Goal: Task Accomplishment & Management: Use online tool/utility

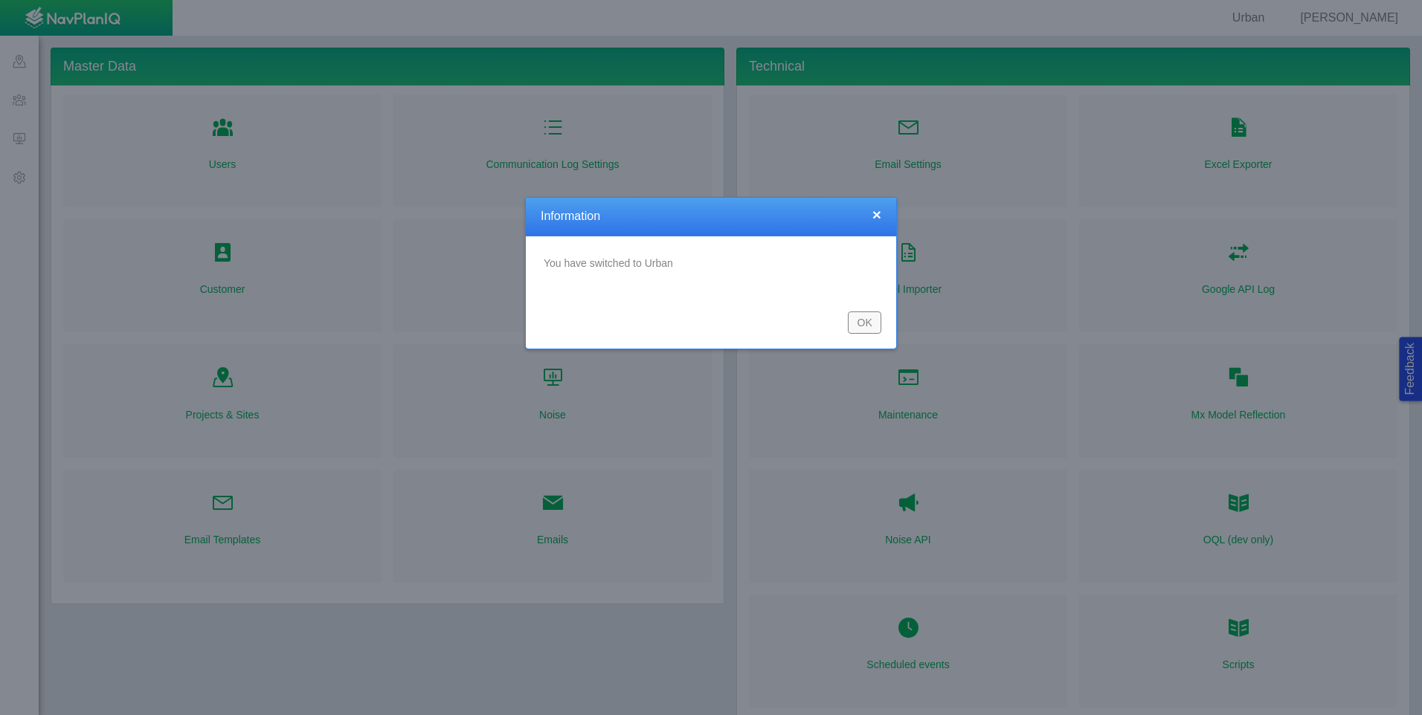
click at [875, 320] on button "OK" at bounding box center [864, 323] width 33 height 22
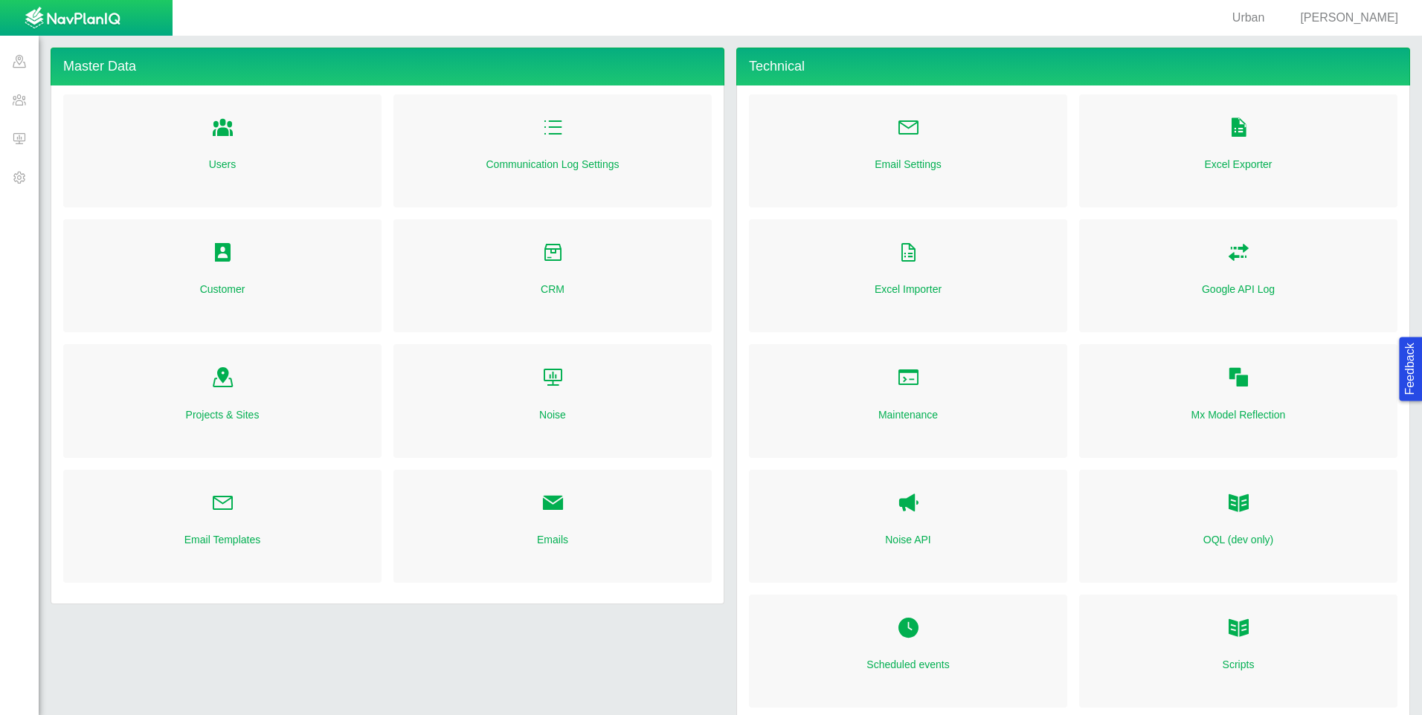
click at [16, 103] on span at bounding box center [19, 99] width 39 height 39
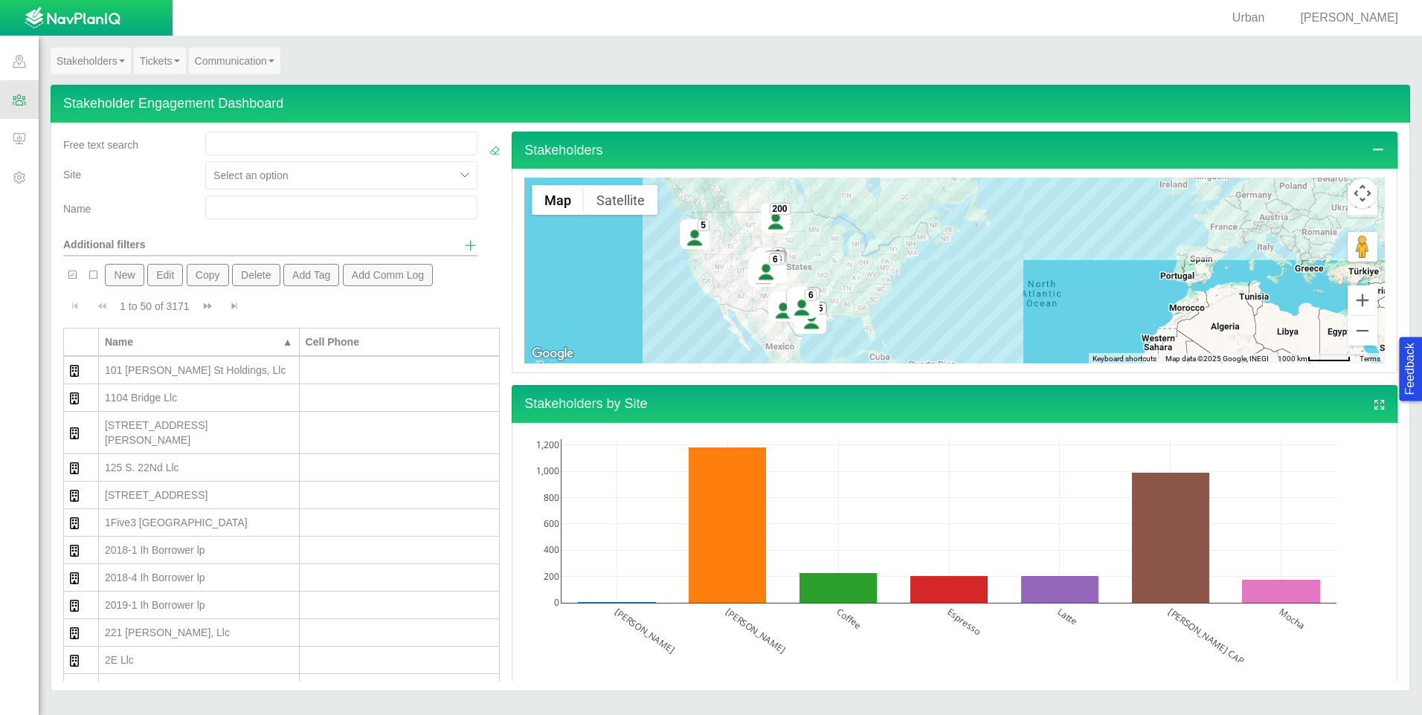
click at [160, 59] on link "Tickets" at bounding box center [160, 61] width 52 height 27
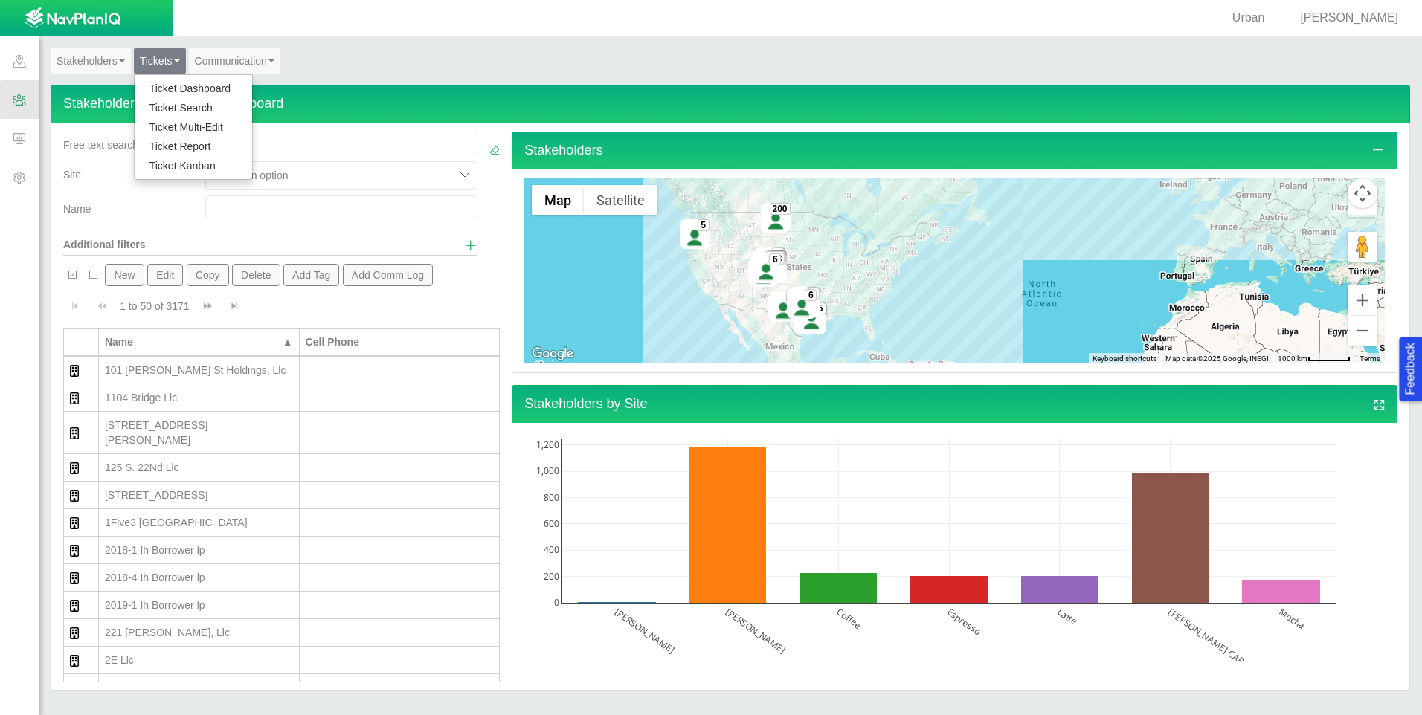
click at [166, 93] on link "Ticket Dashboard" at bounding box center [194, 88] width 118 height 19
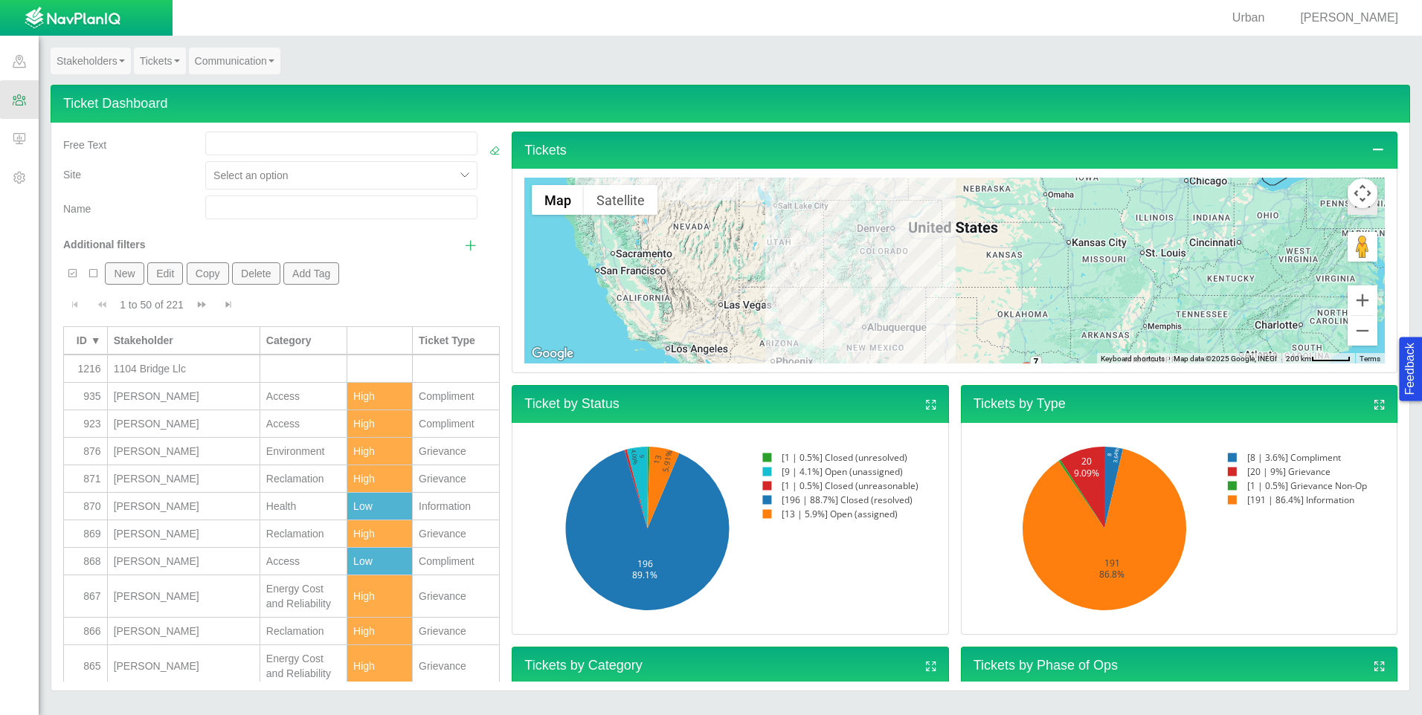
click at [1354, 210] on icon "Toggle Fullscreen in browser window" at bounding box center [1363, 200] width 30 height 30
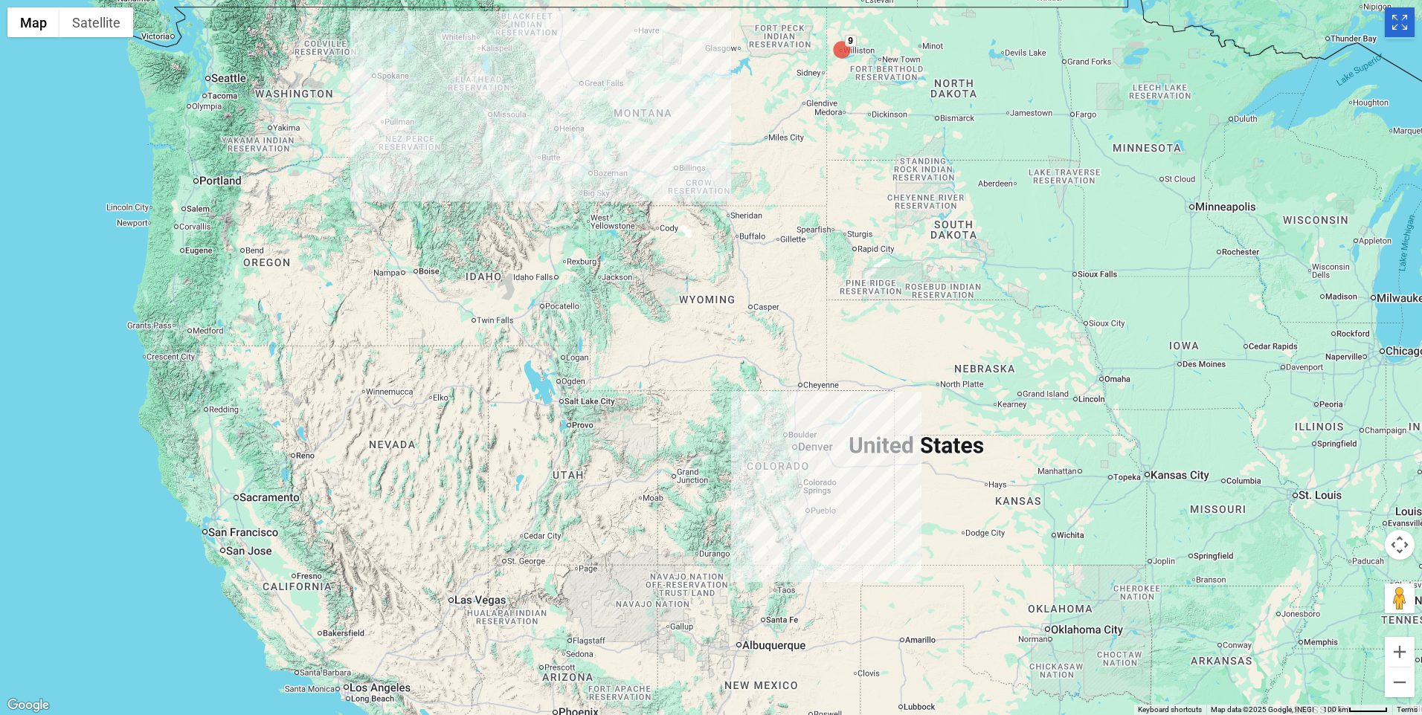
click at [1406, 25] on icon "Toggle Fullscreen in browser window" at bounding box center [1400, 22] width 30 height 30
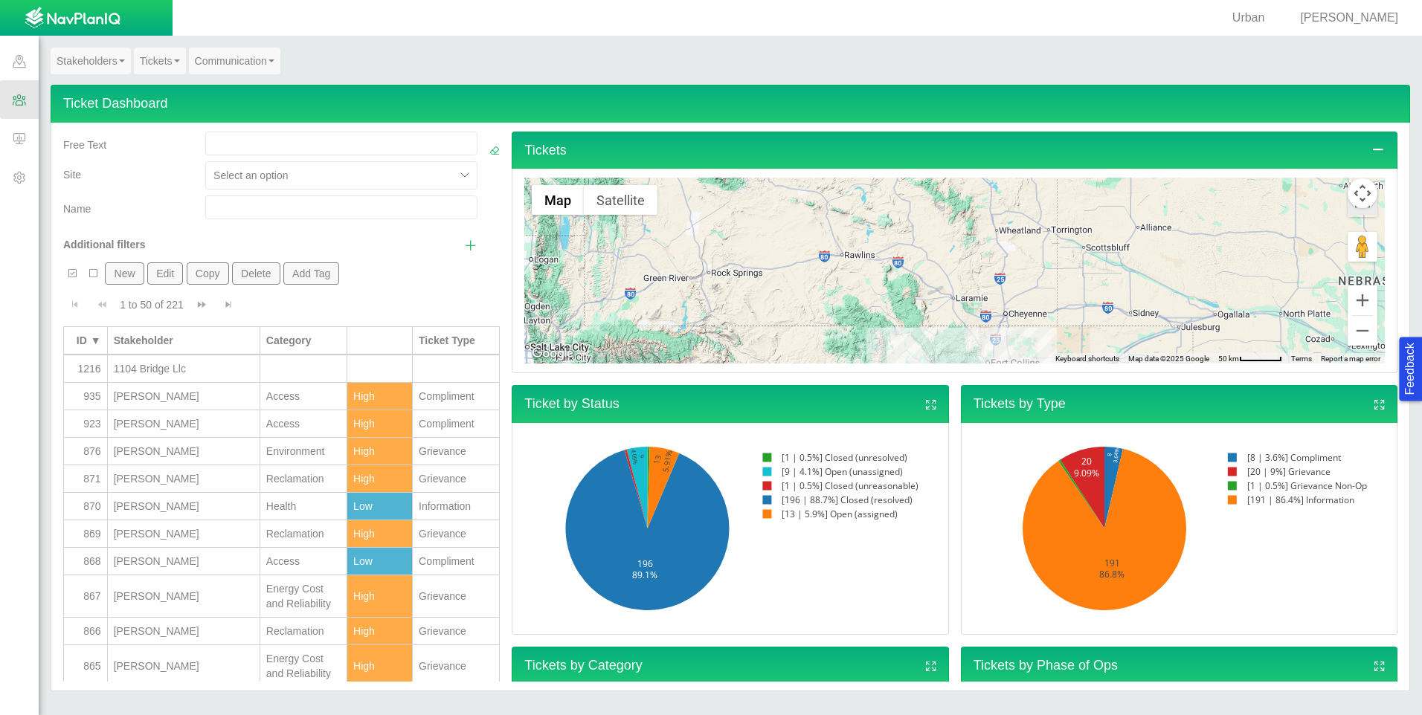
click at [1348, 213] on icon "Toggle Fullscreen in browser window" at bounding box center [1363, 200] width 30 height 30
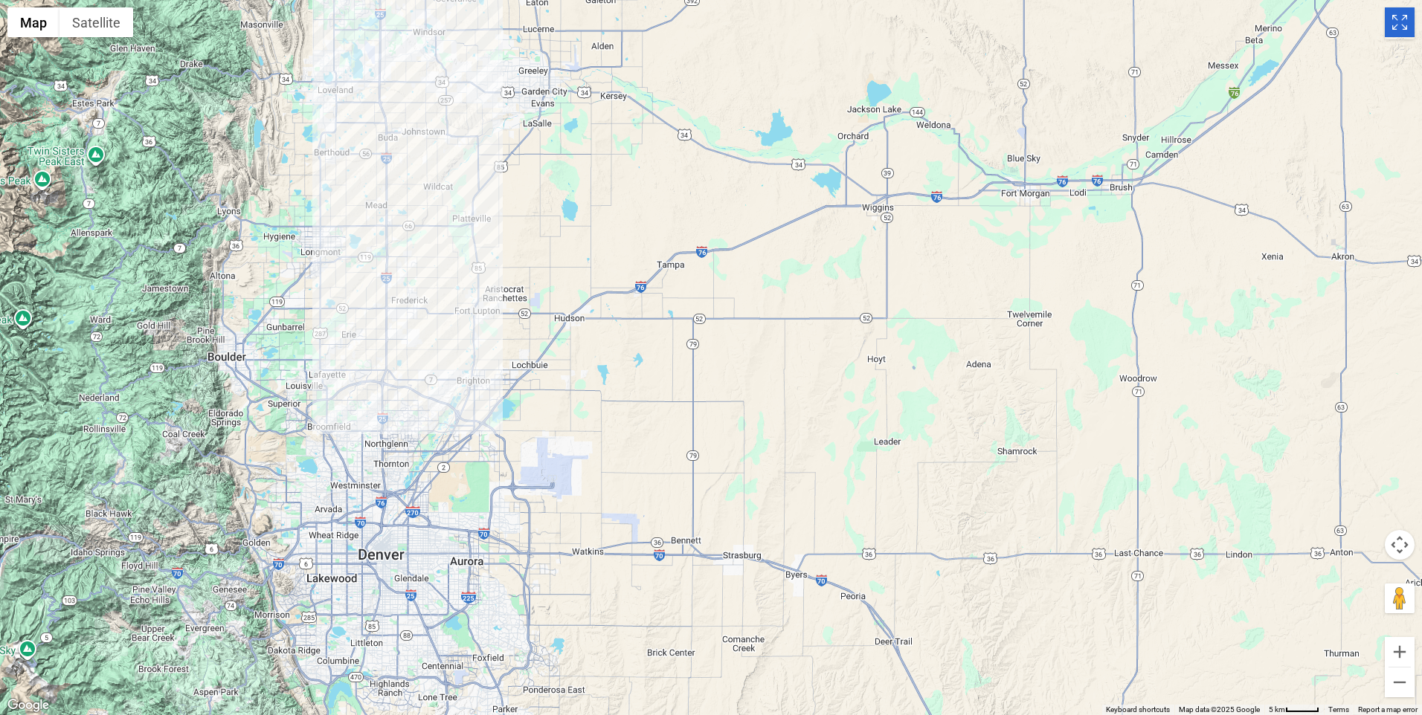
drag, startPoint x: 360, startPoint y: 85, endPoint x: 350, endPoint y: 334, distance: 249.4
click at [350, 340] on div at bounding box center [711, 357] width 1422 height 715
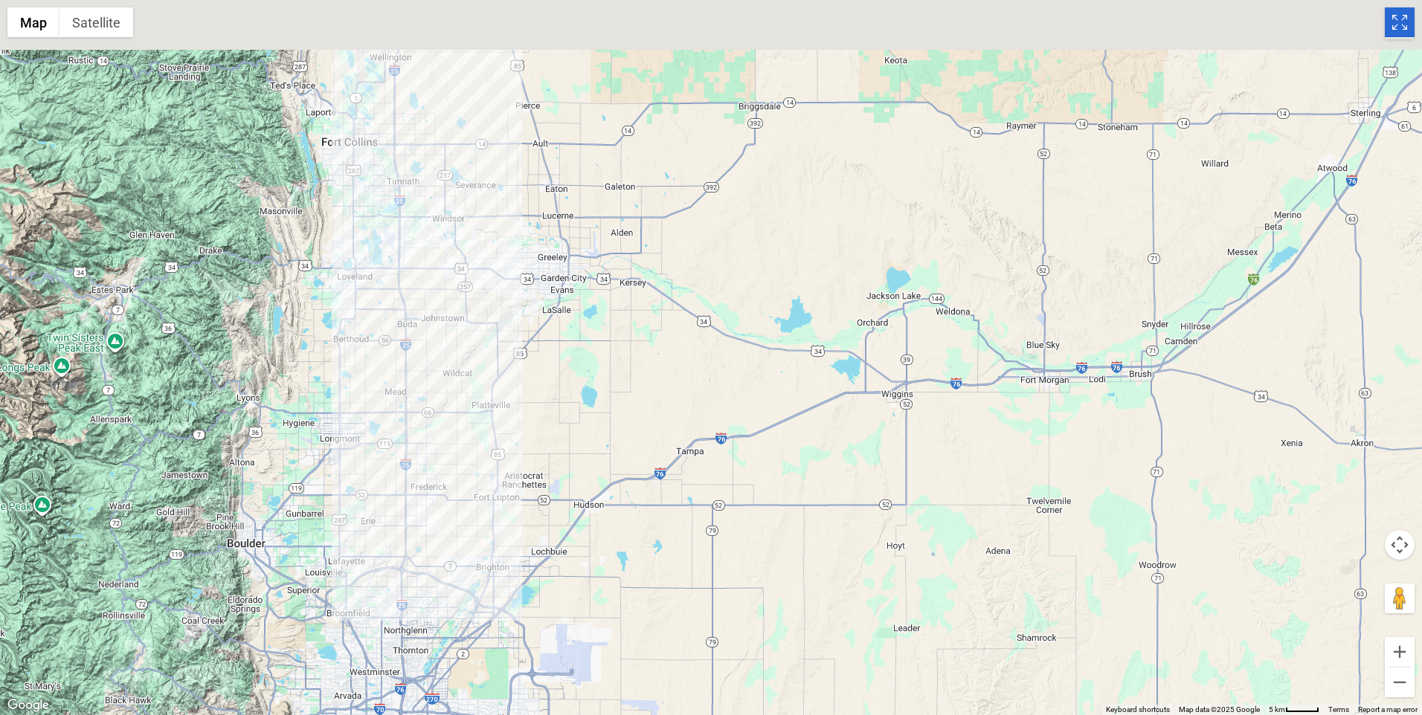
drag, startPoint x: 334, startPoint y: 142, endPoint x: 397, endPoint y: 324, distance: 192.2
click at [357, 356] on div at bounding box center [711, 357] width 1422 height 715
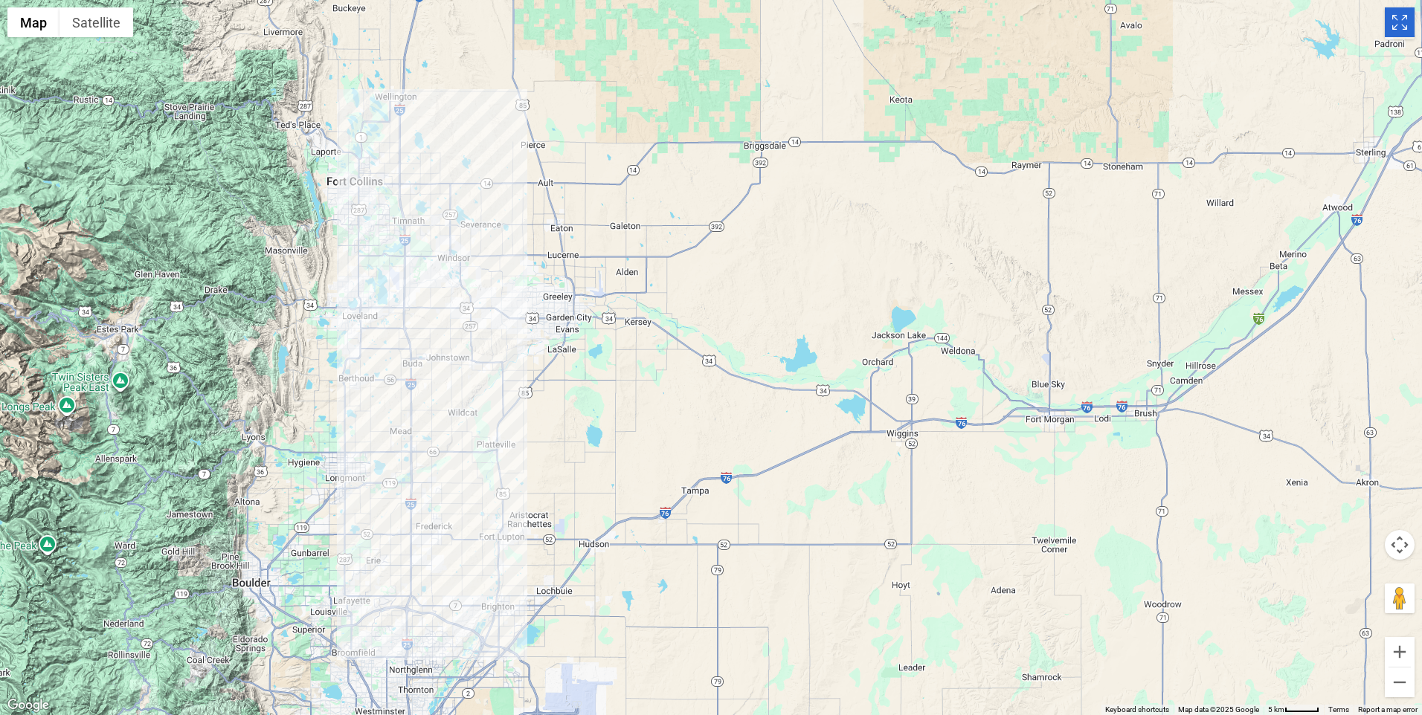
click at [412, 287] on div at bounding box center [711, 357] width 1422 height 715
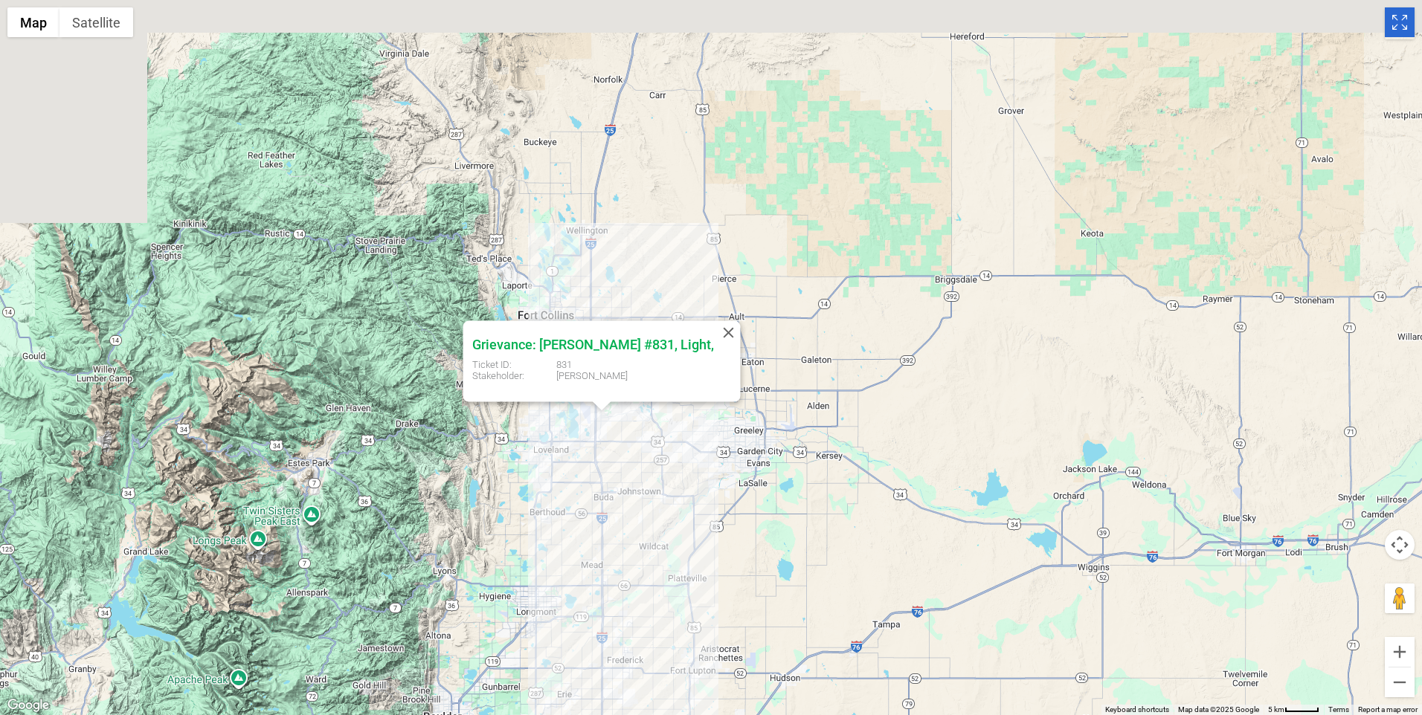
drag, startPoint x: 490, startPoint y: 295, endPoint x: 684, endPoint y: 432, distance: 237.5
click at [684, 432] on div "Grievance: Duran , Julie #831, Light, Ticket ID: 831 Stakeholder: Duran , Julie" at bounding box center [711, 357] width 1422 height 715
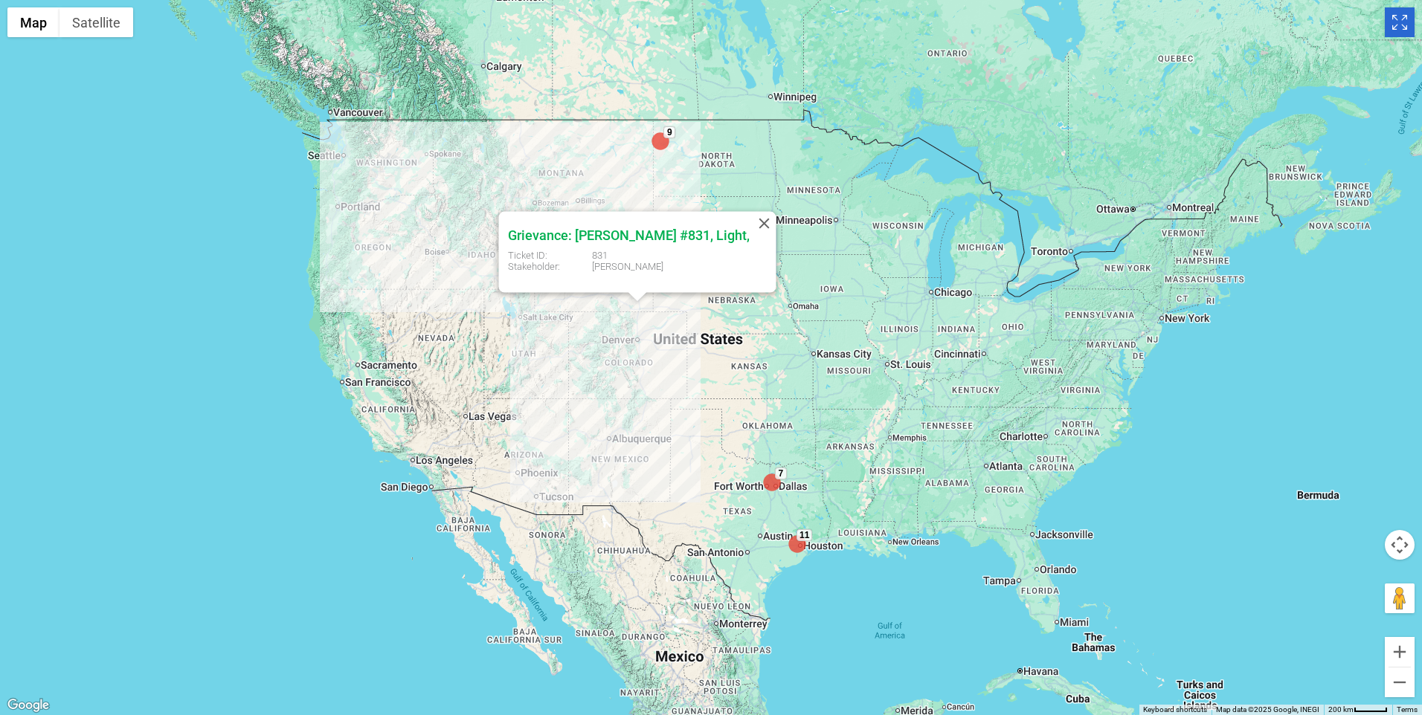
drag, startPoint x: 474, startPoint y: 217, endPoint x: 582, endPoint y: 312, distance: 143.4
click at [464, 395] on div "9 7 11 Grievance: Duran , Julie #831, Light, Ticket ID: 831 Stakeholder: Duran …" at bounding box center [711, 357] width 1422 height 715
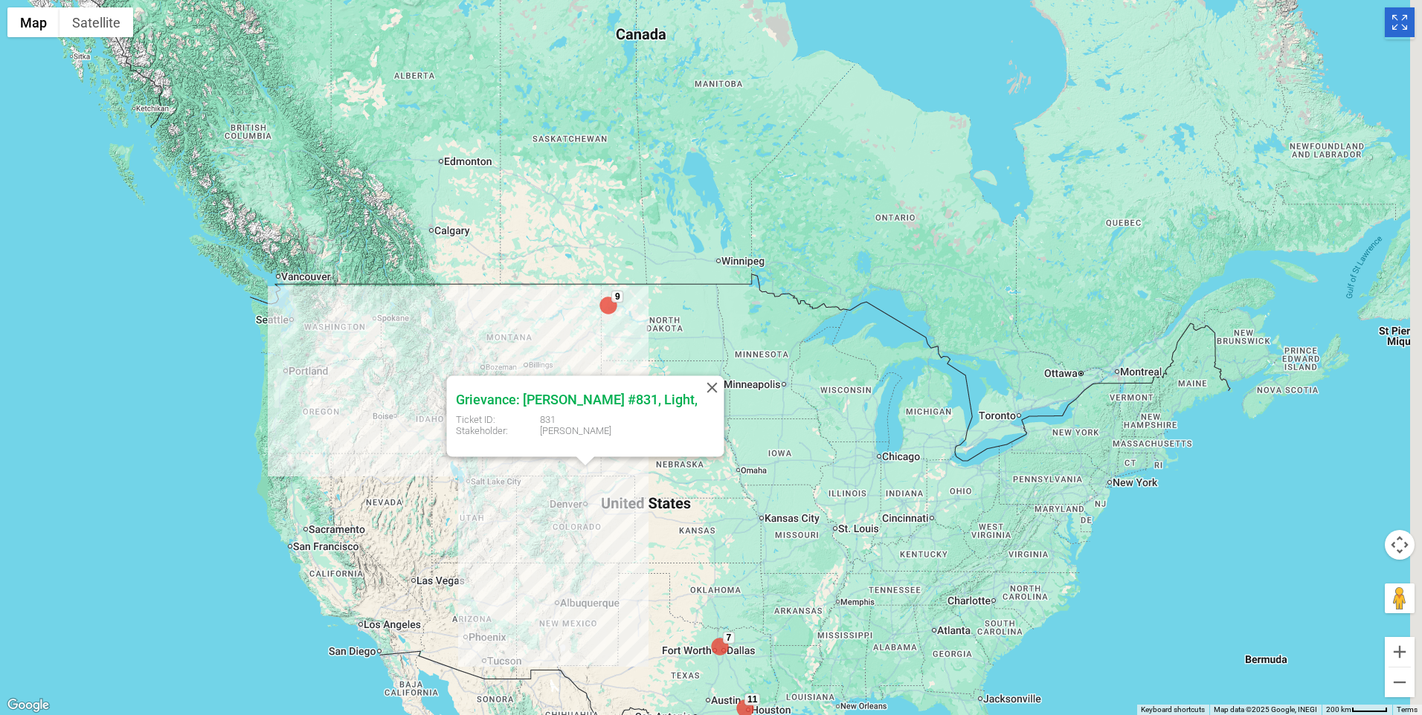
drag, startPoint x: 621, startPoint y: 252, endPoint x: 569, endPoint y: 373, distance: 131.9
click at [569, 373] on div "9 7 11 Grievance: Duran , Julie #831, Light, Ticket ID: 831 Stakeholder: Duran …" at bounding box center [711, 357] width 1422 height 715
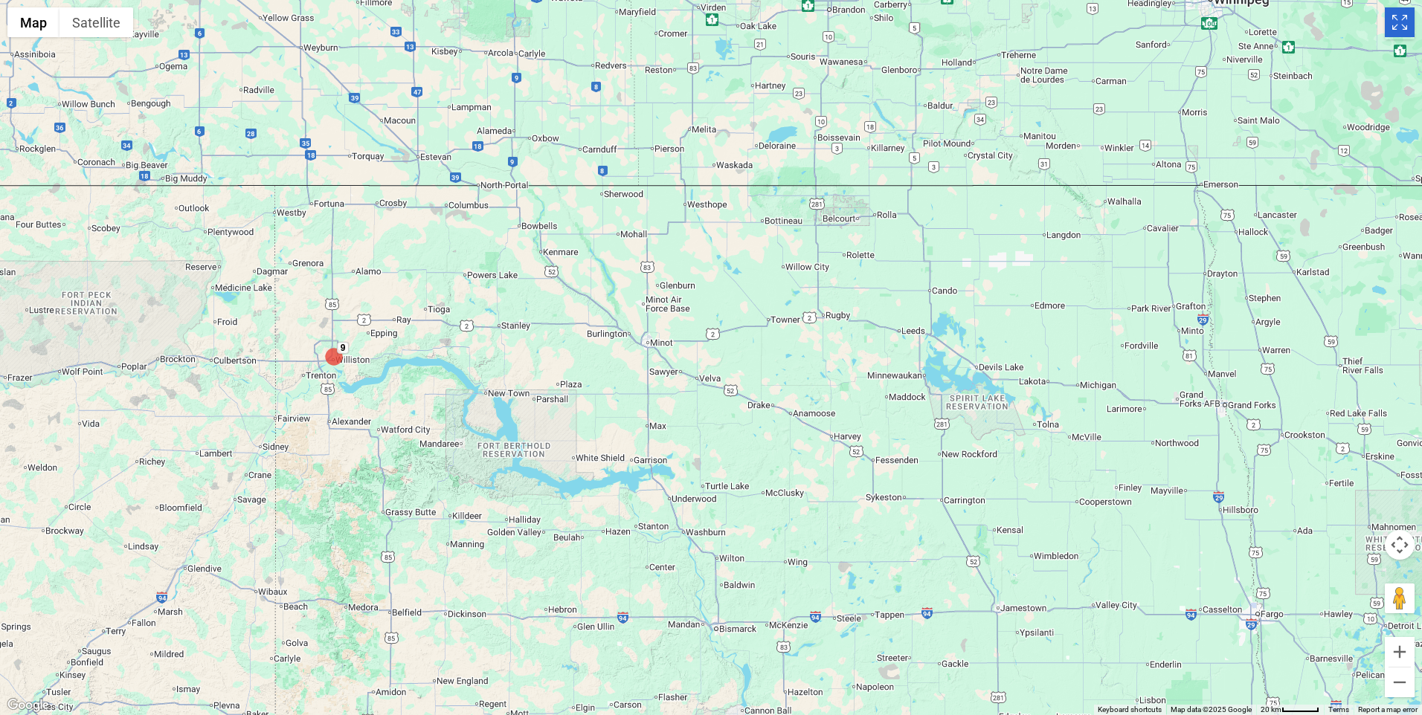
click at [338, 358] on img at bounding box center [334, 357] width 30 height 30
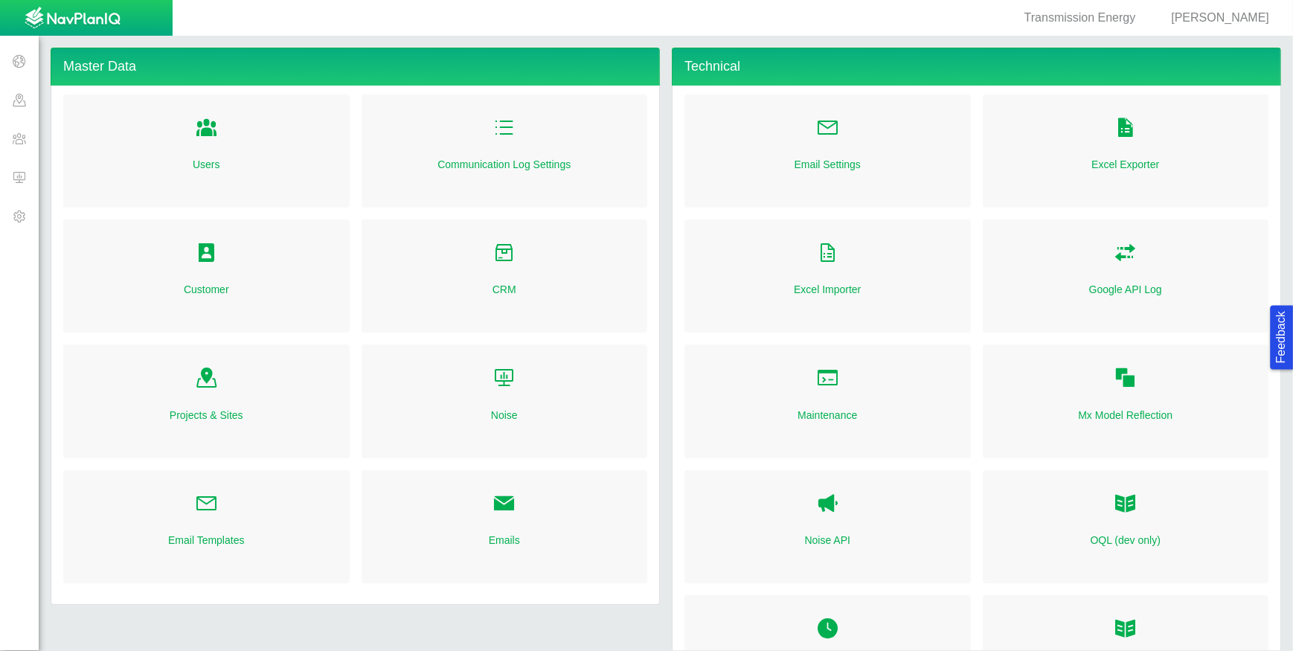
click at [9, 137] on span at bounding box center [19, 138] width 39 height 39
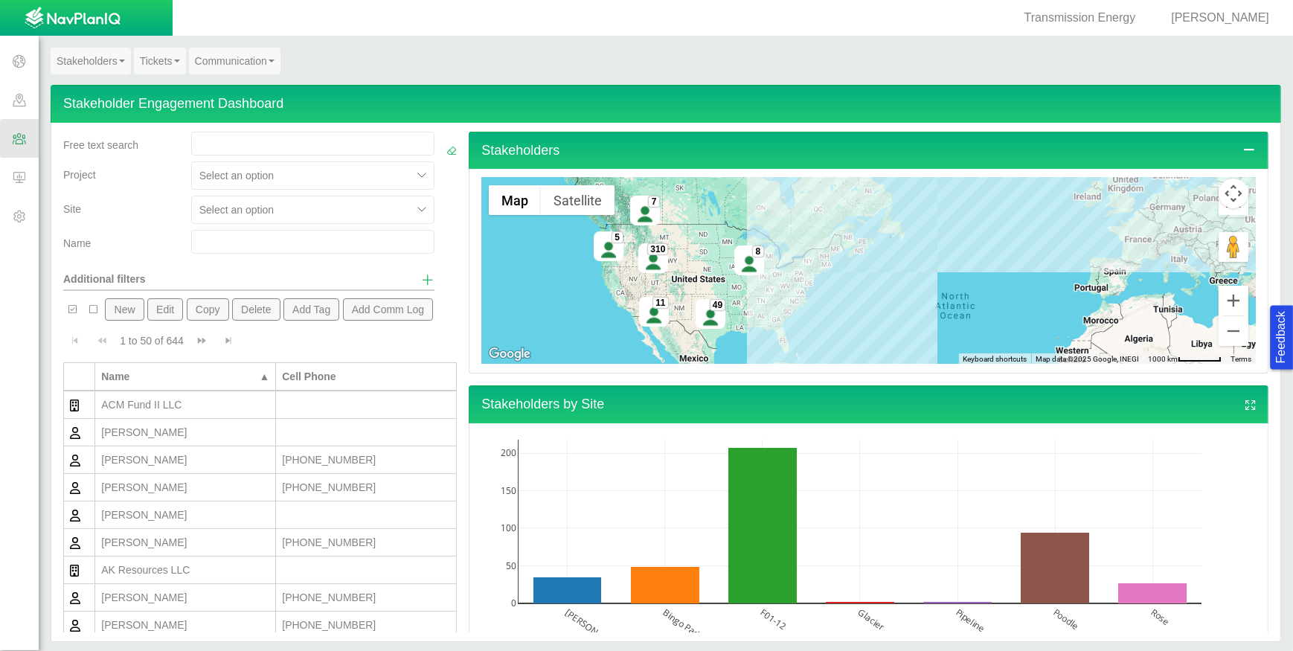
click at [163, 54] on link "Tickets" at bounding box center [160, 61] width 52 height 27
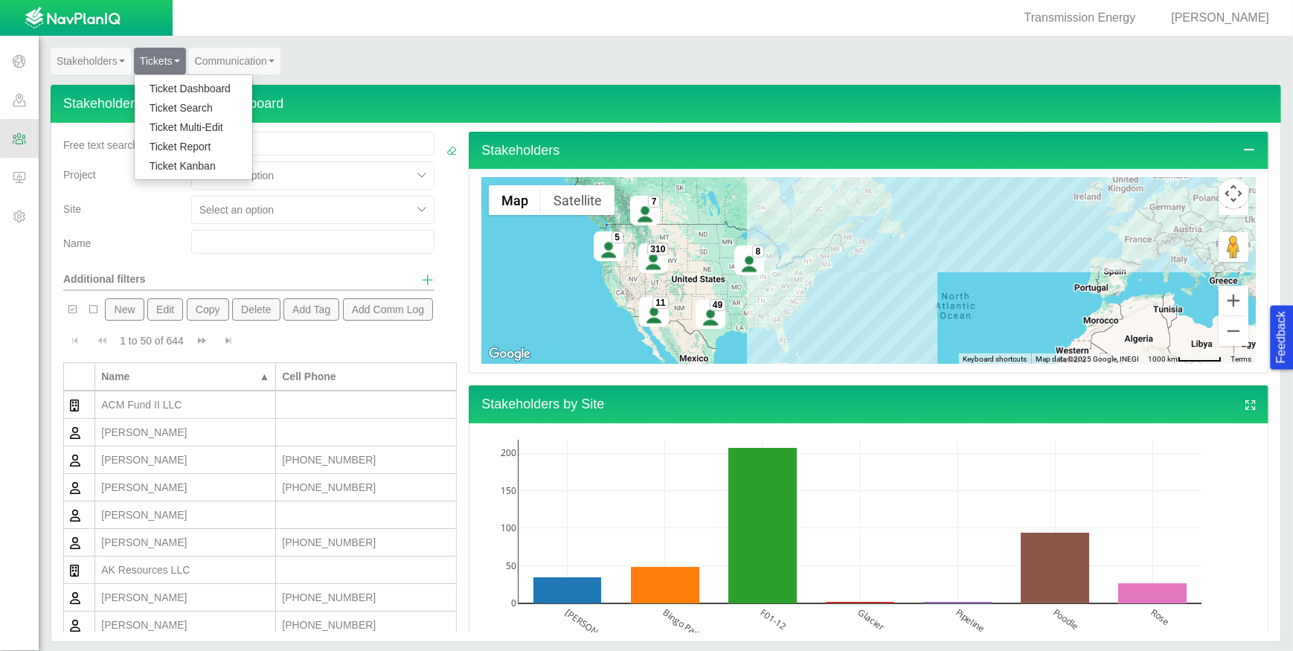
click at [166, 88] on link "Ticket Dashboard" at bounding box center [194, 88] width 118 height 19
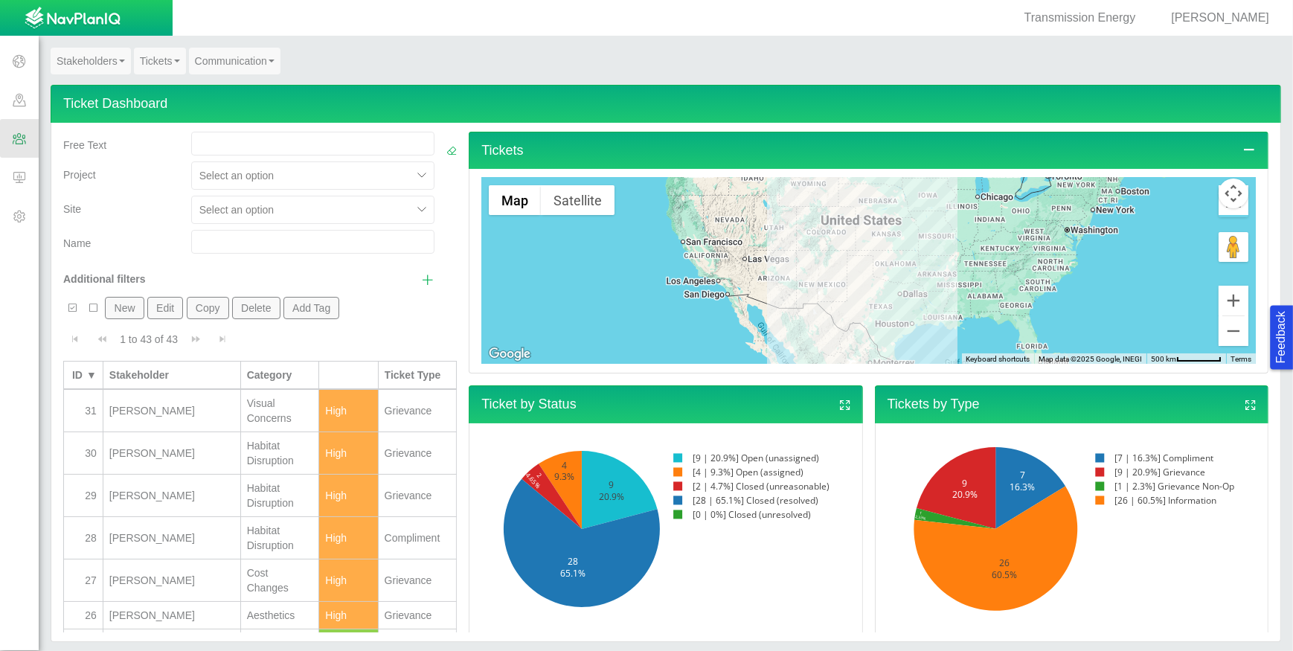
click at [107, 65] on link "Stakeholders" at bounding box center [91, 61] width 80 height 27
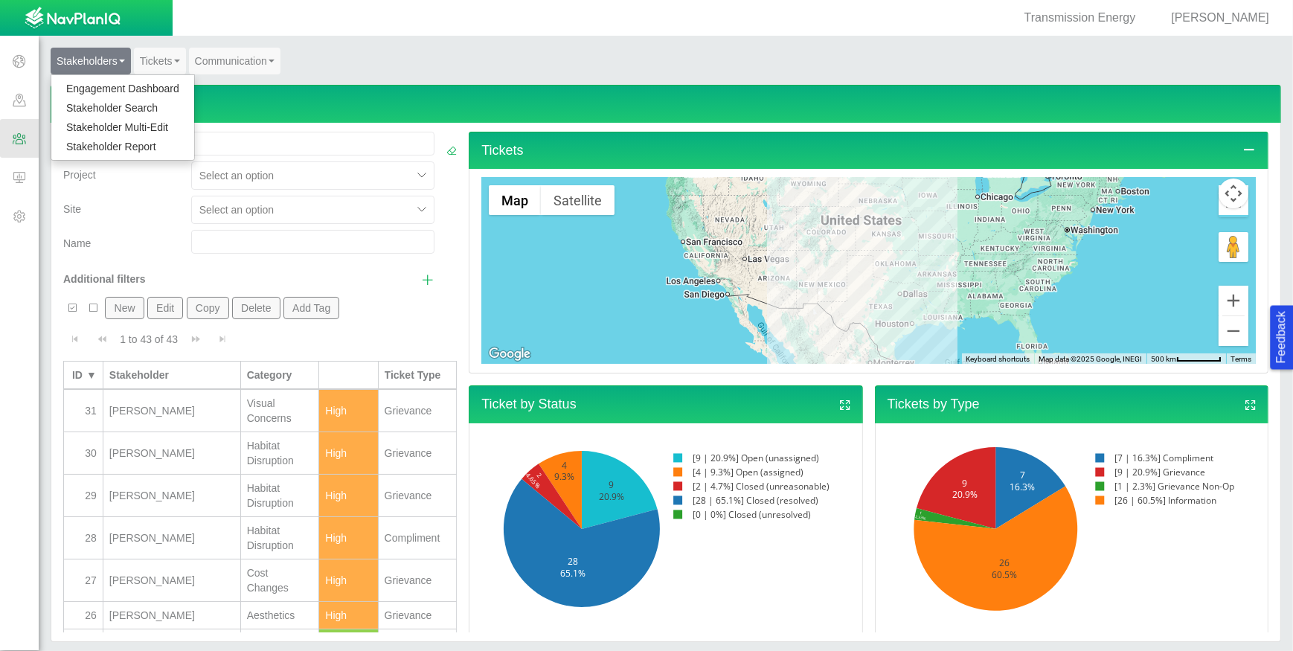
click at [111, 82] on link "Engagement Dashboard" at bounding box center [122, 88] width 143 height 19
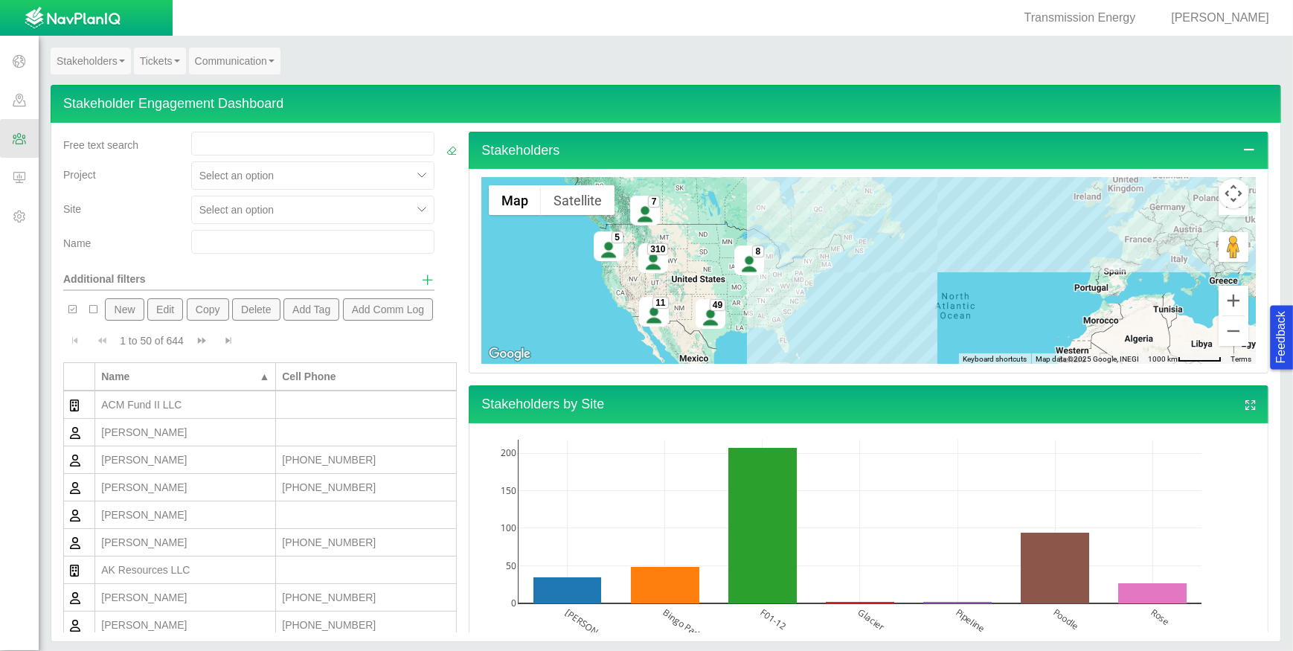
click at [1218, 193] on button "Map camera controls" at bounding box center [1233, 193] width 30 height 30
click at [1220, 193] on button "Map camera controls" at bounding box center [1233, 193] width 30 height 30
click at [1218, 195] on button "Map camera controls" at bounding box center [1233, 193] width 30 height 30
click at [1218, 212] on icon "Toggle Fullscreen in browser window" at bounding box center [1233, 200] width 30 height 30
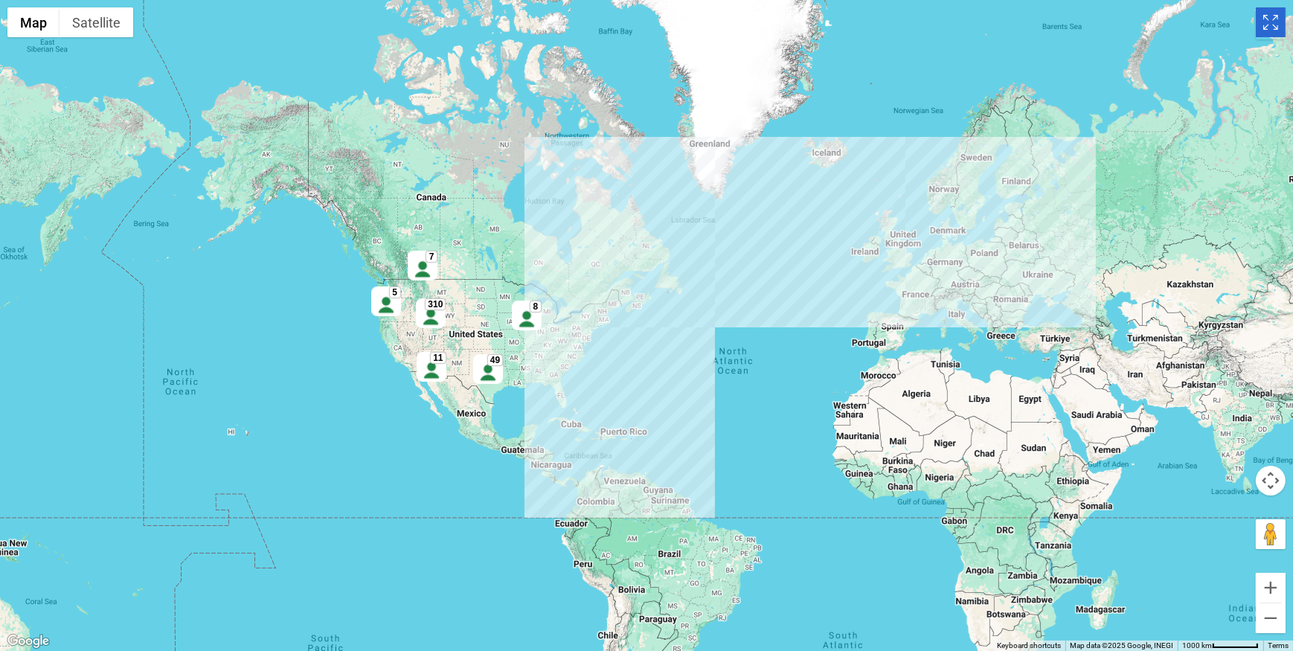
click at [1270, 21] on icon "Toggle Fullscreen in browser window" at bounding box center [1270, 22] width 30 height 30
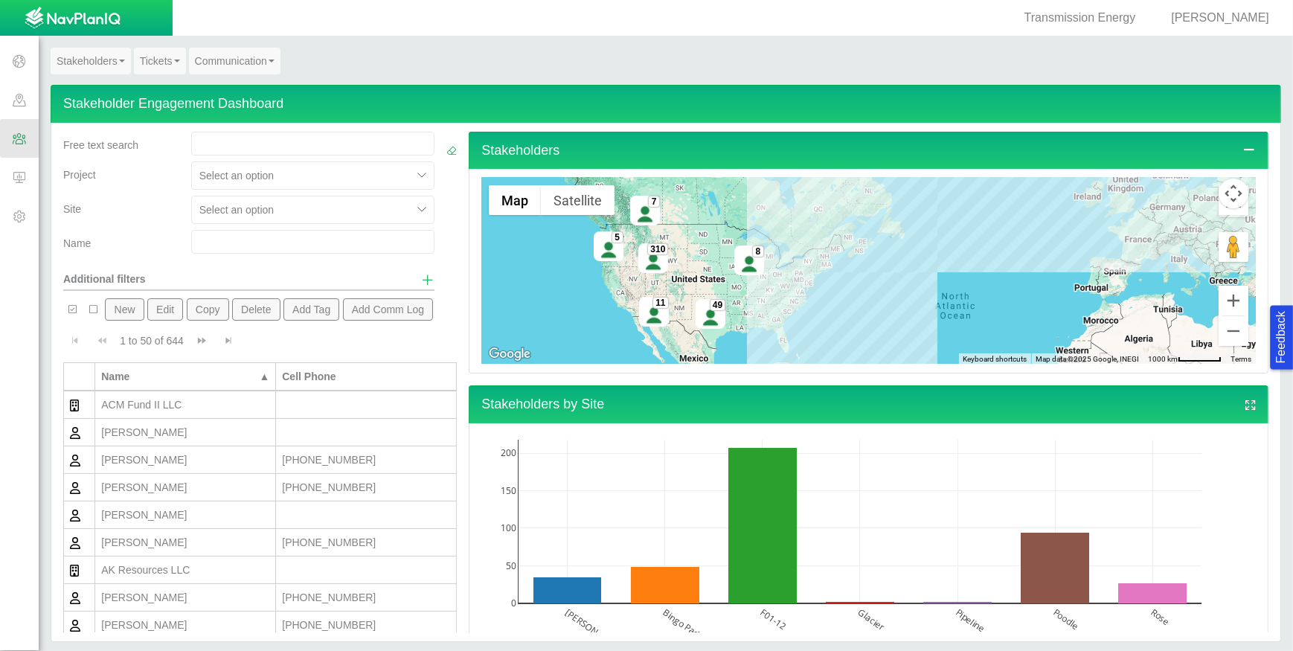
click at [154, 68] on link "Tickets" at bounding box center [160, 61] width 52 height 27
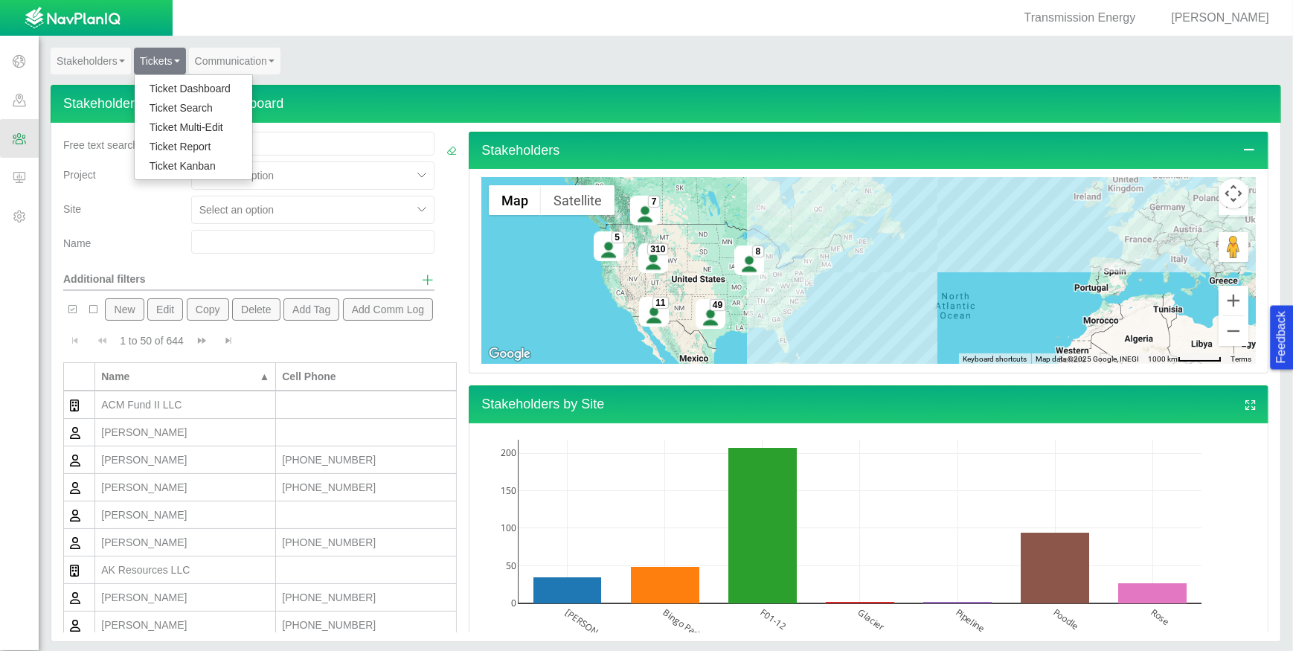
click at [157, 80] on link "Ticket Dashboard" at bounding box center [194, 88] width 118 height 19
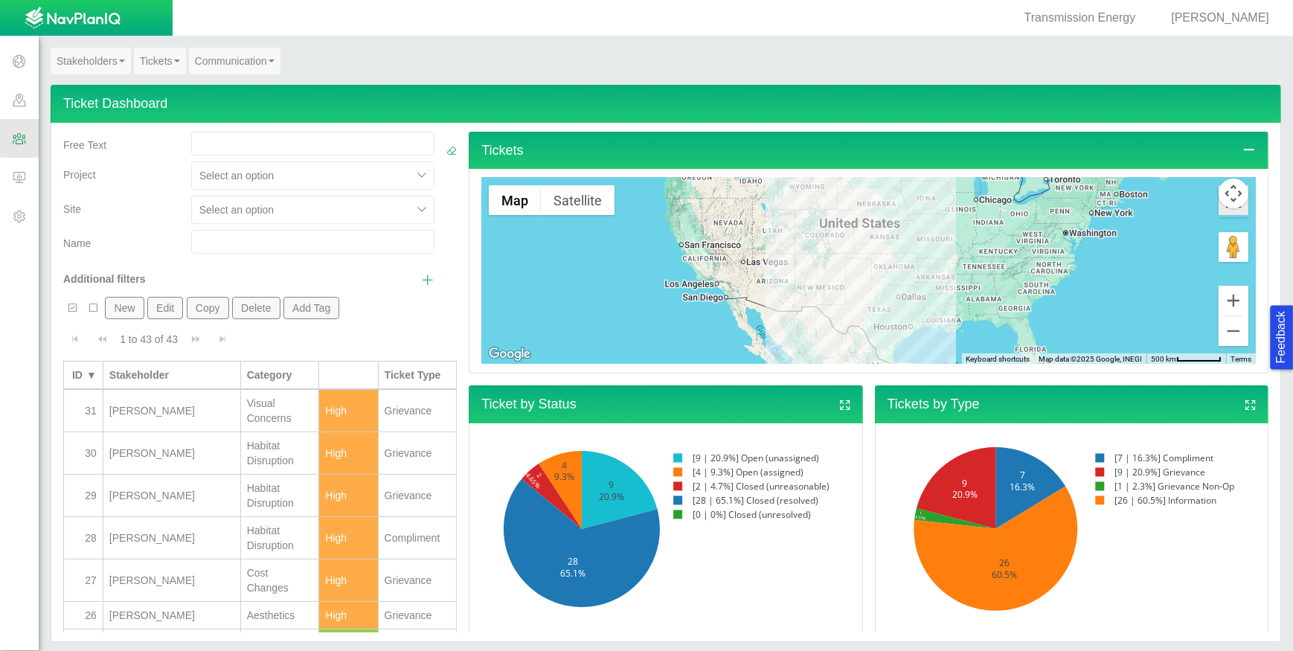
click at [1218, 213] on icon "Toggle Fullscreen in browser window" at bounding box center [1233, 200] width 30 height 30
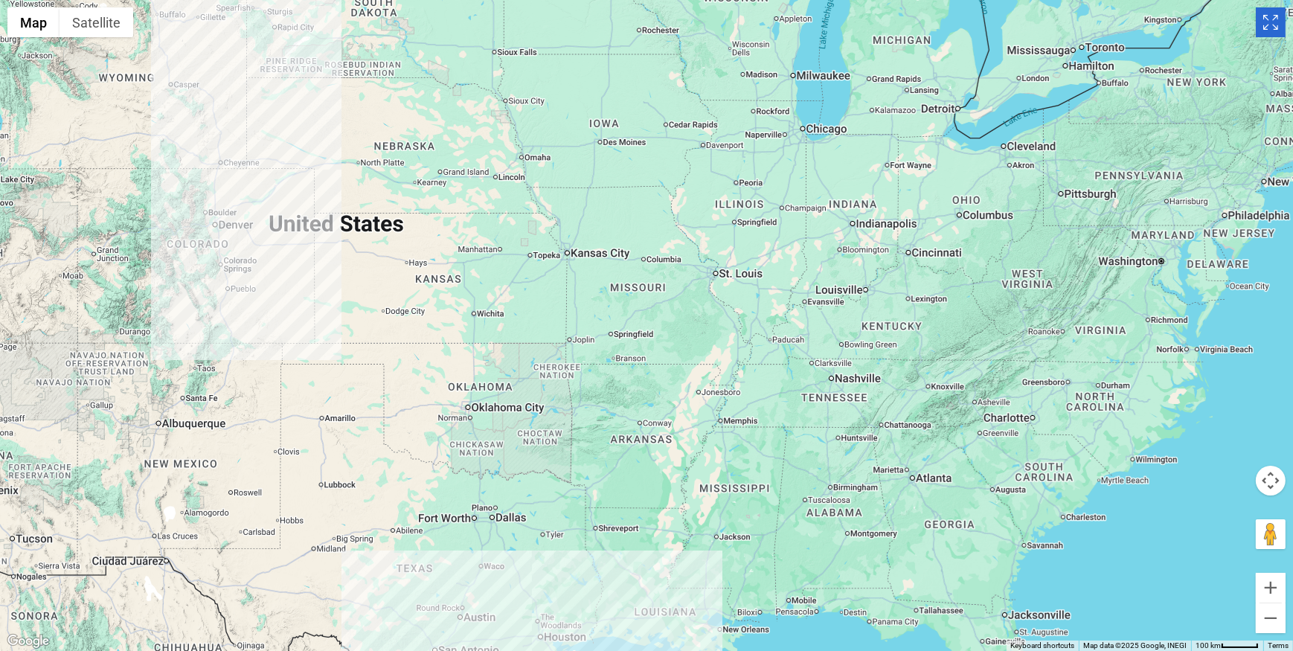
click at [222, 181] on div at bounding box center [646, 325] width 1293 height 651
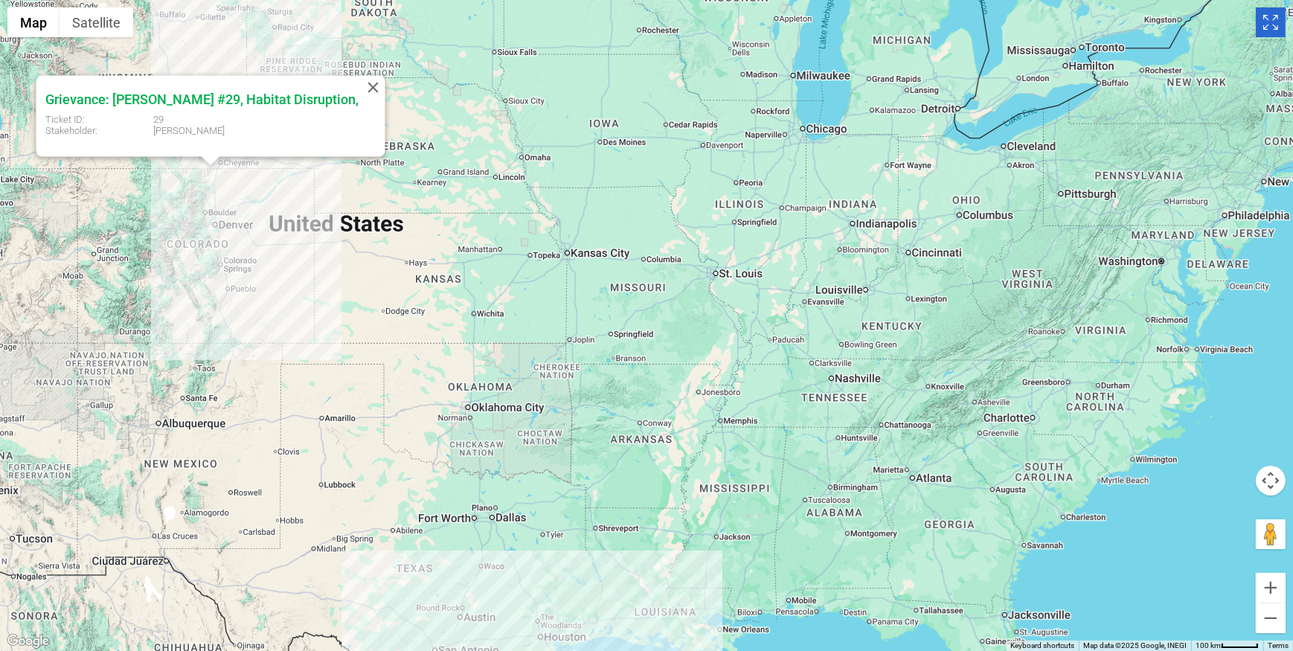
click at [206, 173] on div "Grievance: [PERSON_NAME] #29, Habitat Disruption, Ticket ID: 29 Stakeholder: [P…" at bounding box center [646, 325] width 1293 height 651
click at [228, 181] on div "Grievance: [PERSON_NAME] #29, Habitat Disruption, Ticket ID: 29 Stakeholder: [P…" at bounding box center [646, 325] width 1293 height 651
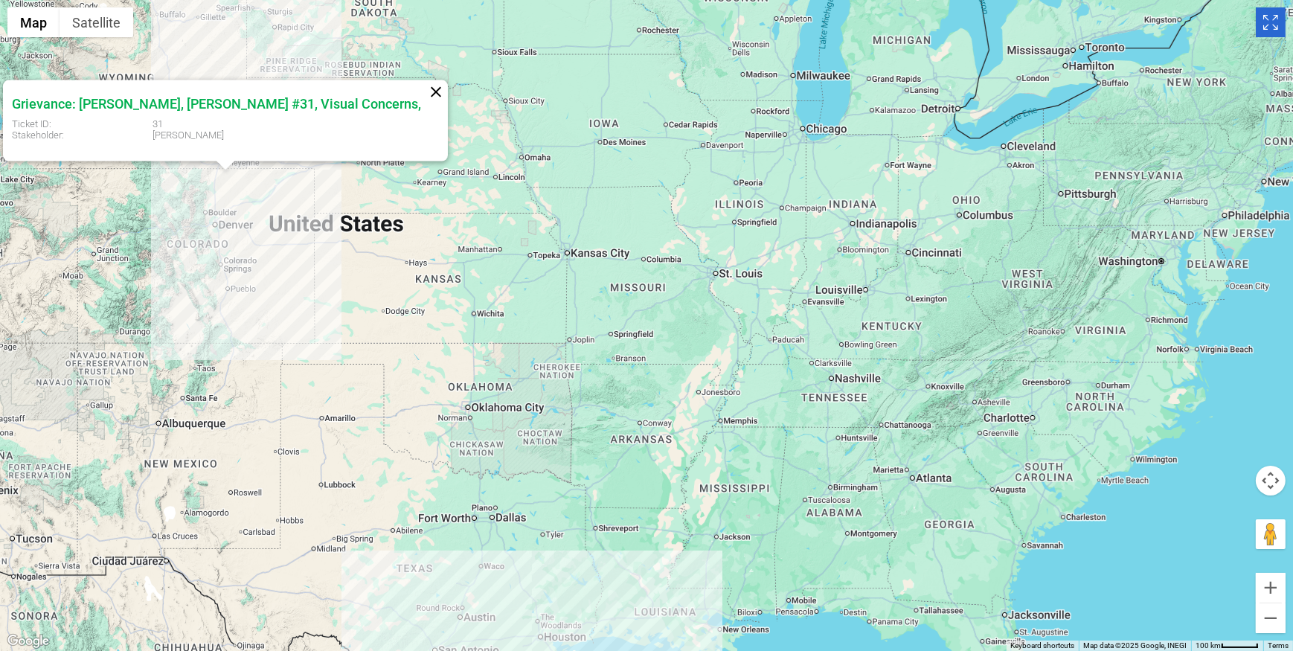
click at [424, 89] on button "Close" at bounding box center [436, 92] width 24 height 24
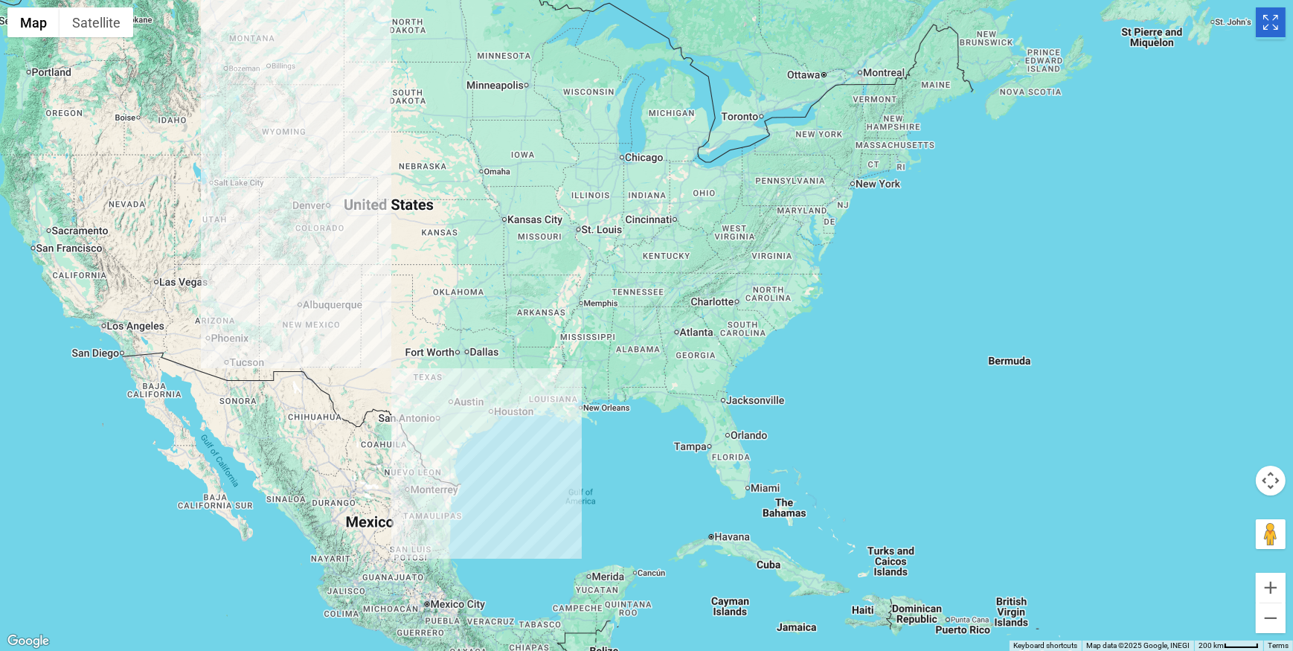
drag, startPoint x: 329, startPoint y: 244, endPoint x: 443, endPoint y: 293, distance: 124.6
click at [443, 293] on div at bounding box center [646, 325] width 1293 height 651
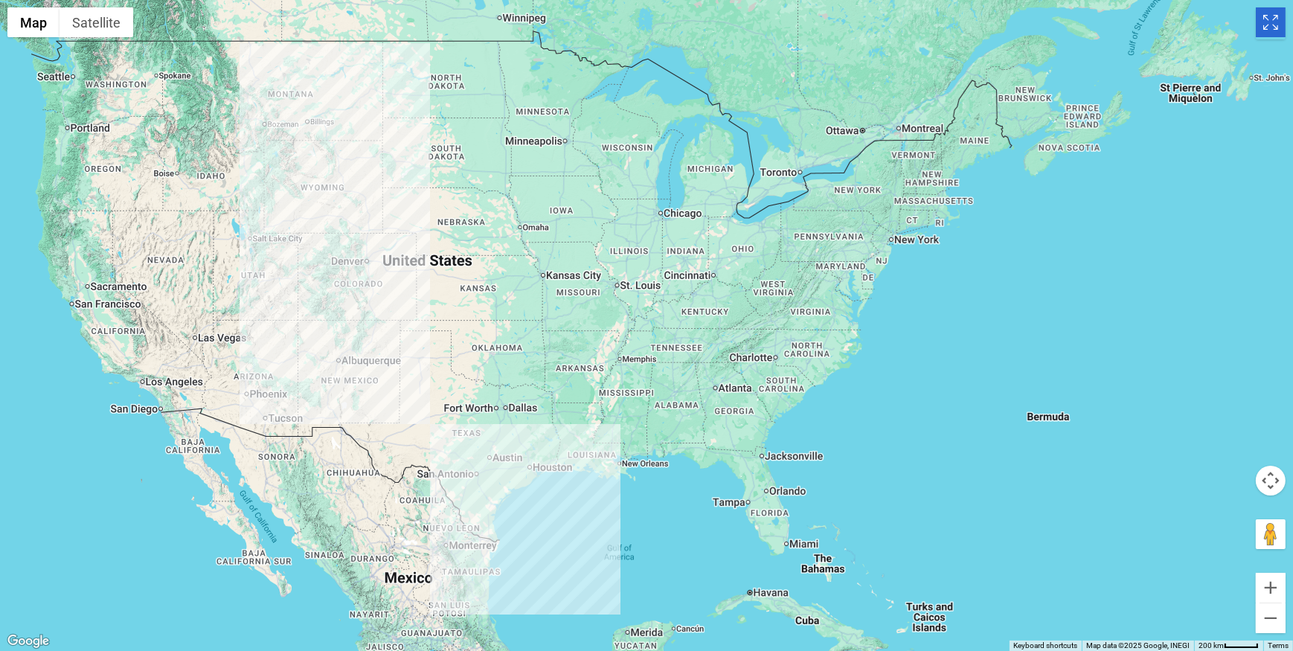
drag, startPoint x: 360, startPoint y: 245, endPoint x: 411, endPoint y: 324, distance: 94.1
click at [411, 324] on div at bounding box center [646, 325] width 1293 height 651
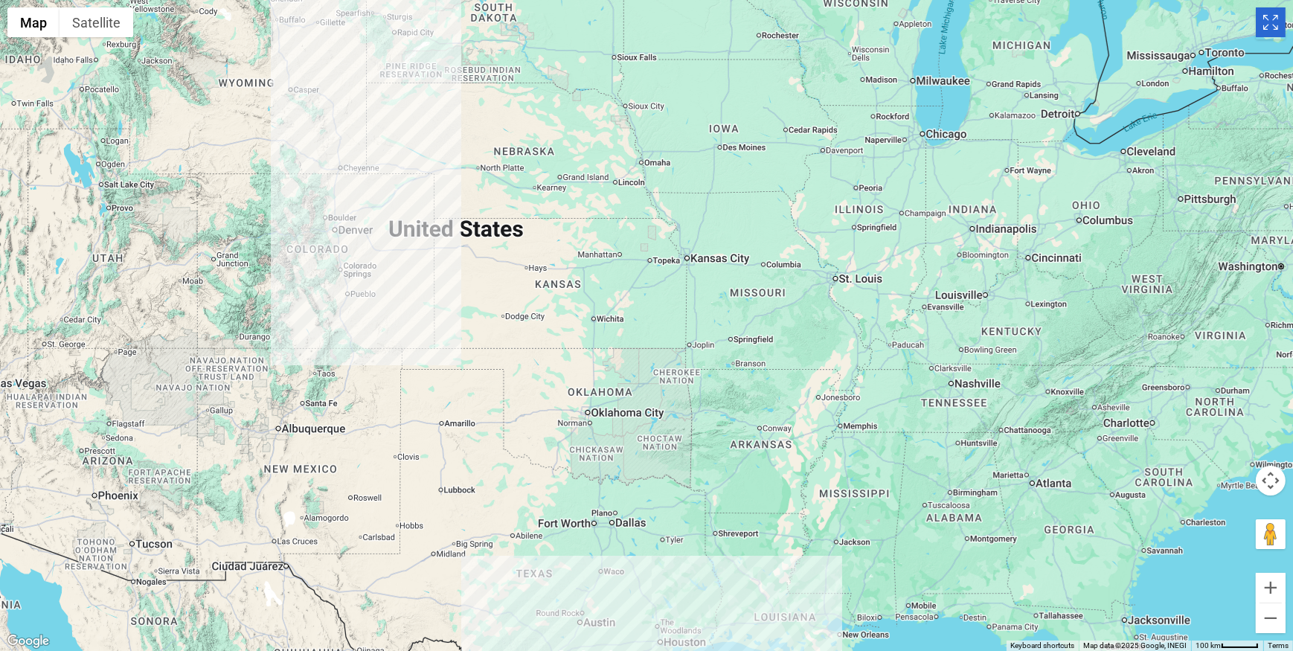
click at [344, 188] on div at bounding box center [646, 325] width 1293 height 651
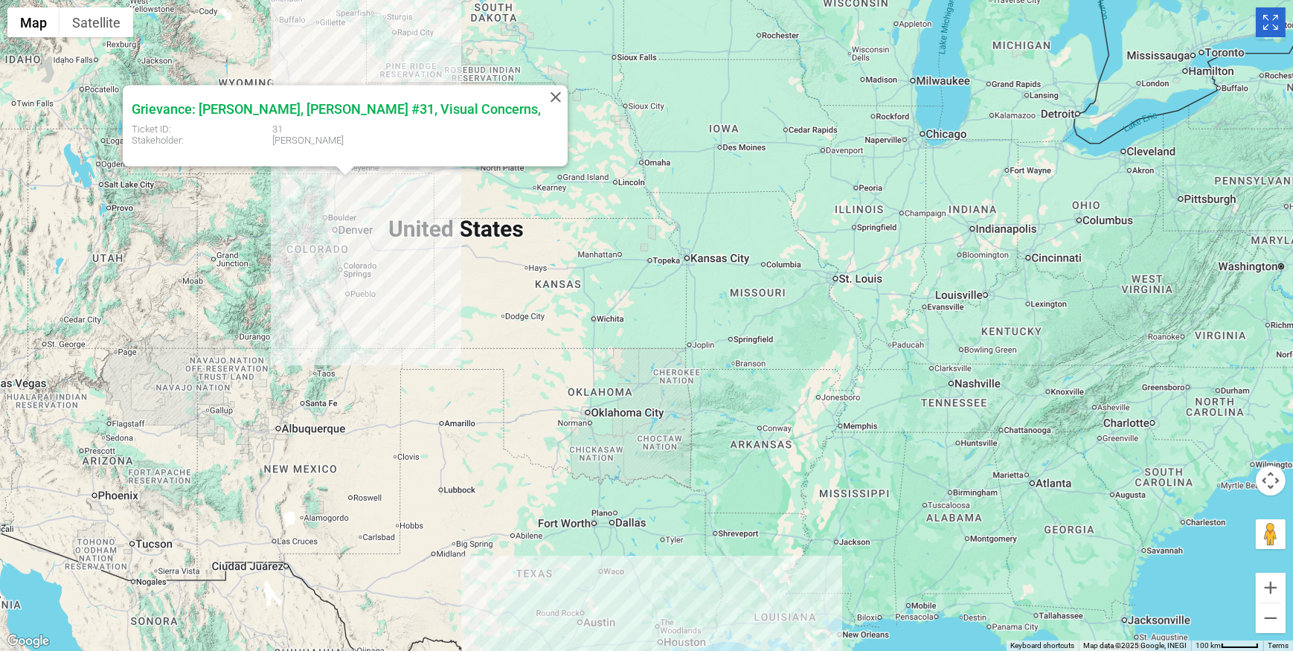
click at [320, 183] on div "Grievance: [PERSON_NAME], [PERSON_NAME] #31, Visual Concerns, Ticket ID: 31 Sta…" at bounding box center [646, 325] width 1293 height 651
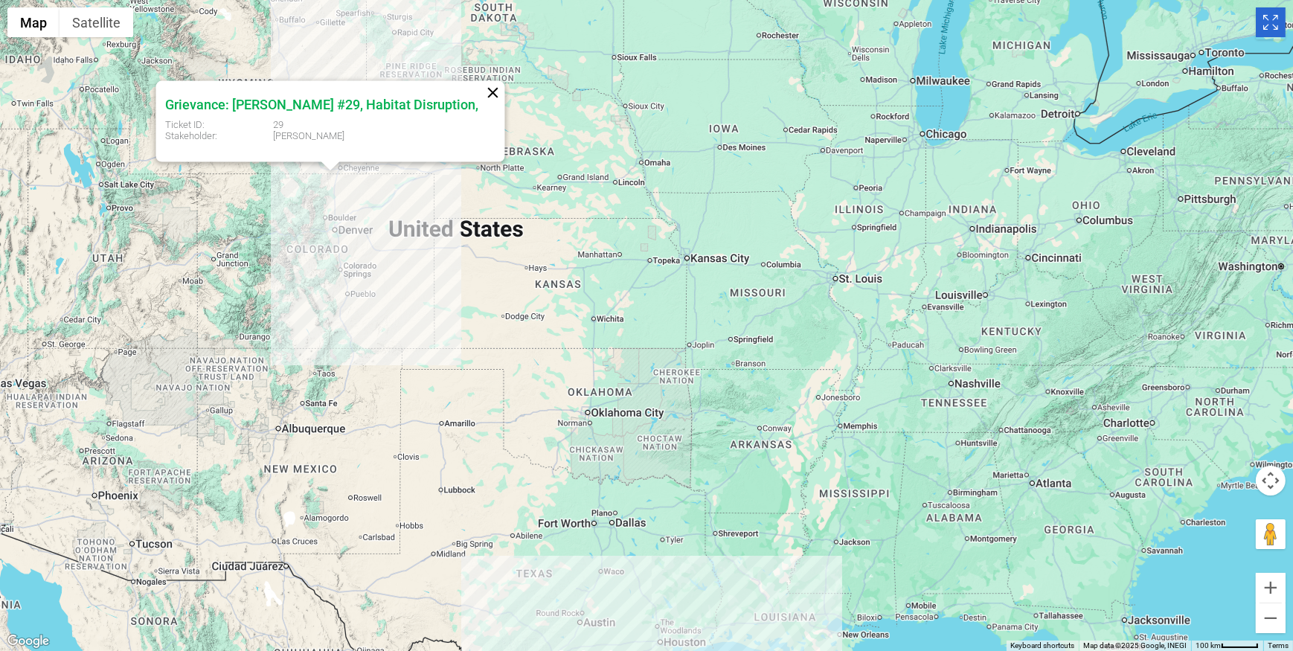
click at [481, 89] on button "Close" at bounding box center [493, 92] width 24 height 24
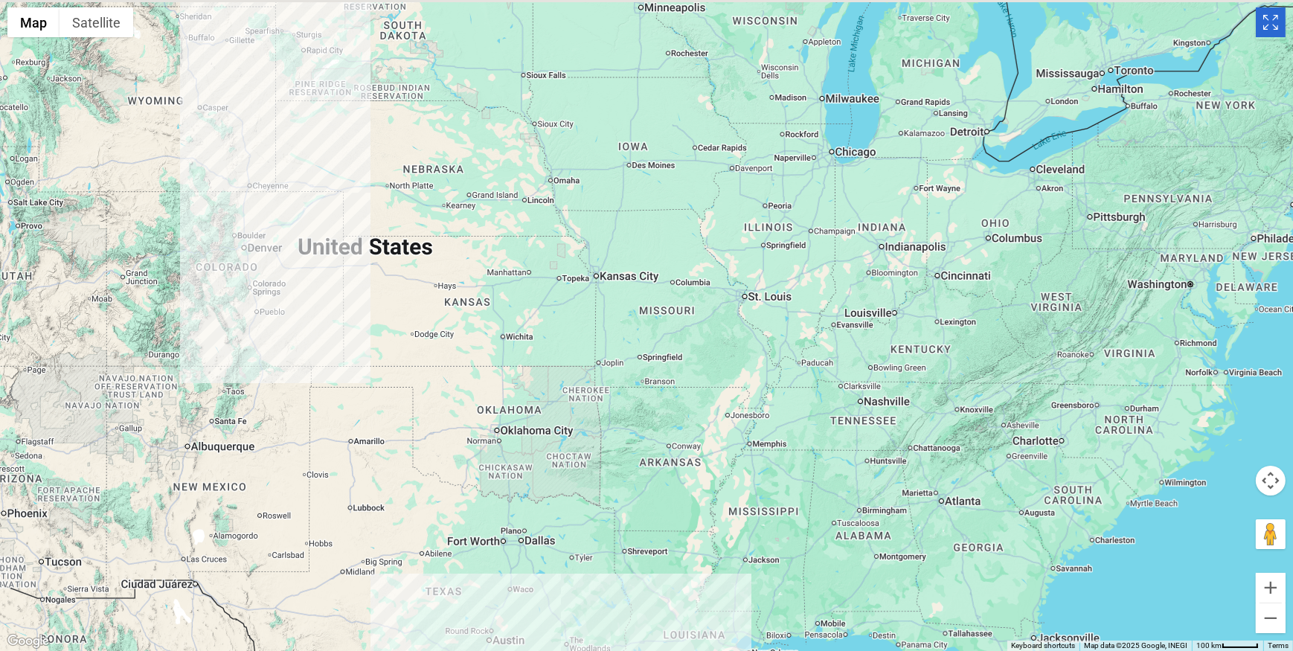
drag, startPoint x: 284, startPoint y: 341, endPoint x: 410, endPoint y: 410, distance: 143.5
click at [410, 410] on div at bounding box center [646, 325] width 1293 height 651
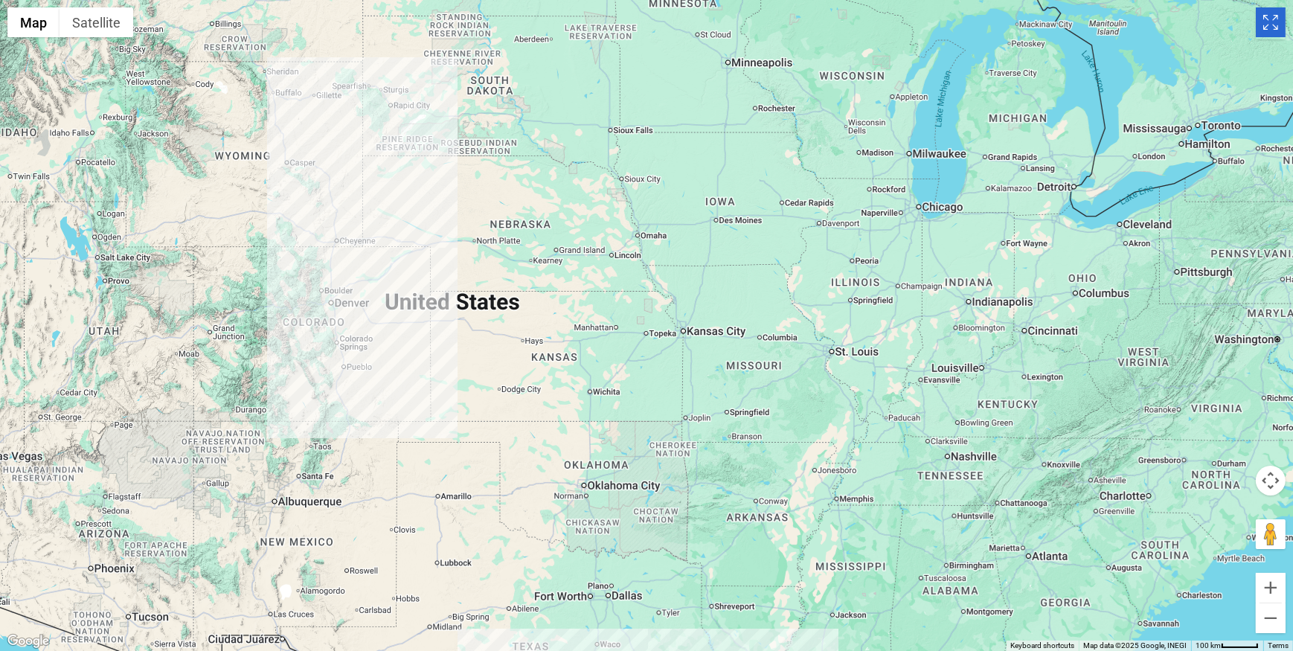
drag, startPoint x: 367, startPoint y: 356, endPoint x: 455, endPoint y: 414, distance: 105.4
click at [455, 414] on div at bounding box center [646, 325] width 1293 height 651
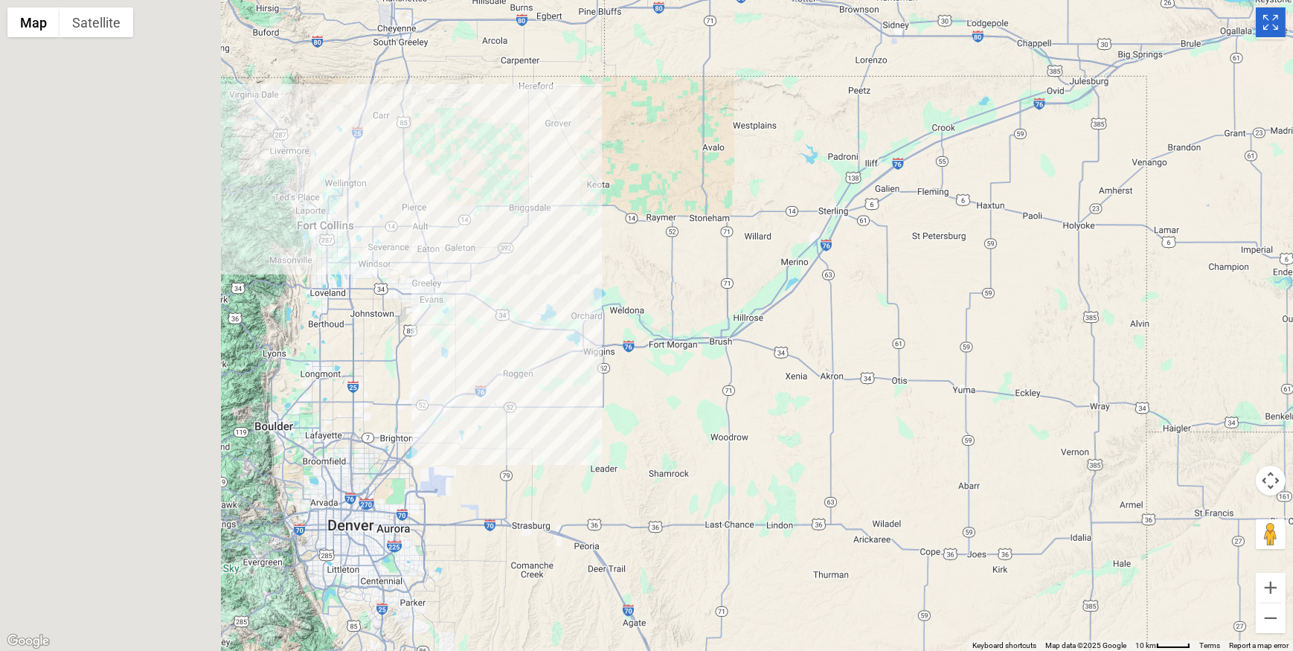
drag, startPoint x: 283, startPoint y: 297, endPoint x: 533, endPoint y: 312, distance: 250.4
click at [533, 312] on div at bounding box center [646, 325] width 1293 height 651
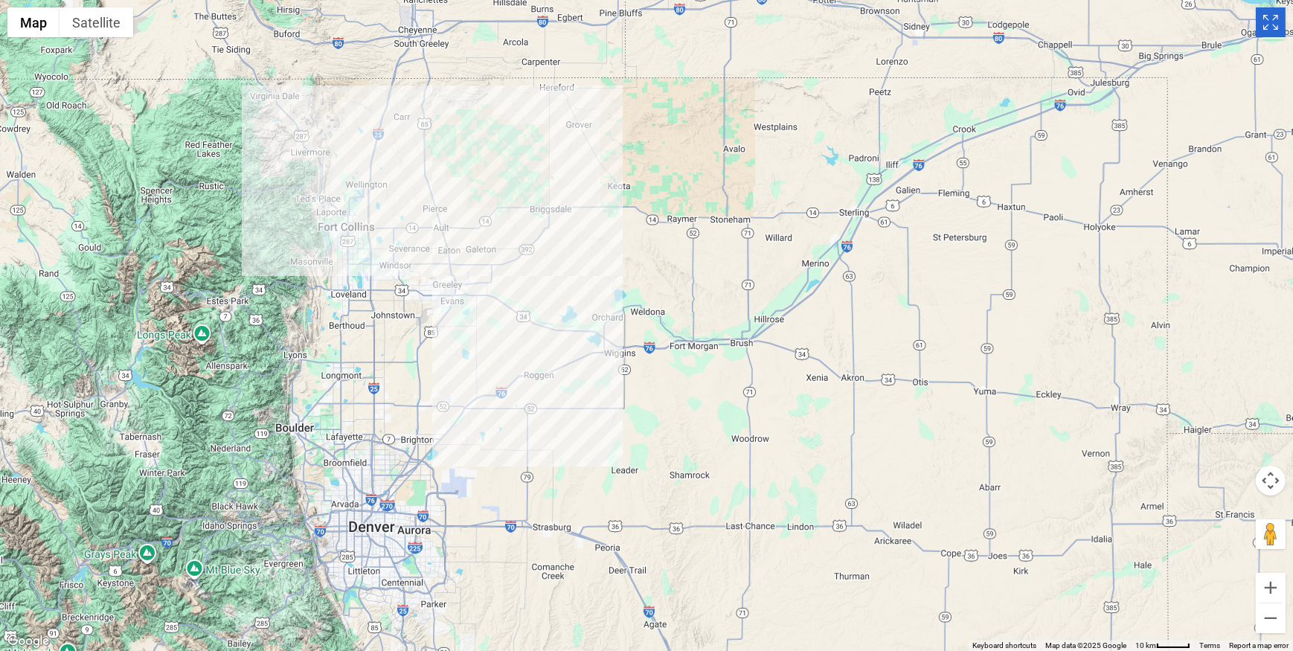
click at [459, 272] on div at bounding box center [646, 325] width 1293 height 651
